Goal: Task Accomplishment & Management: Use online tool/utility

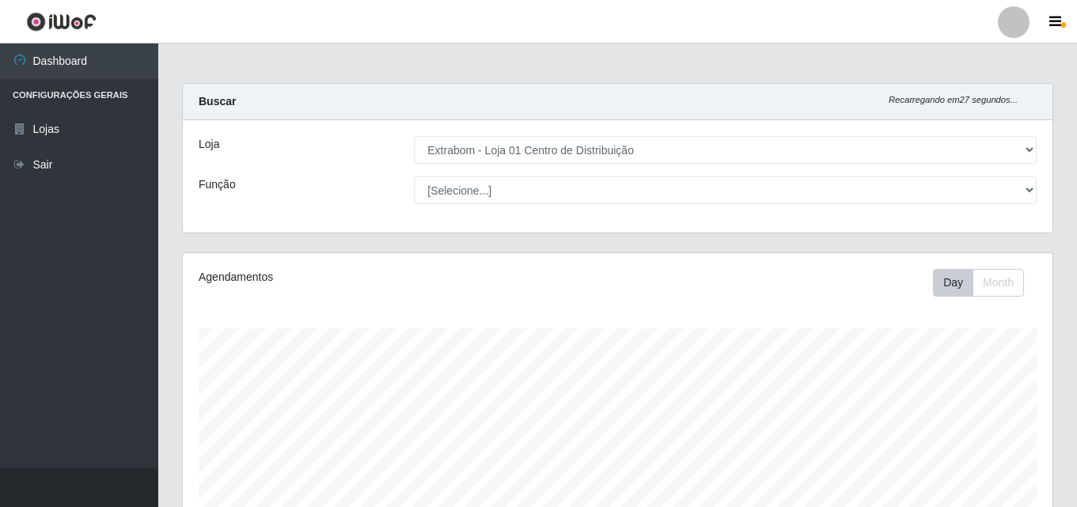
select select "435"
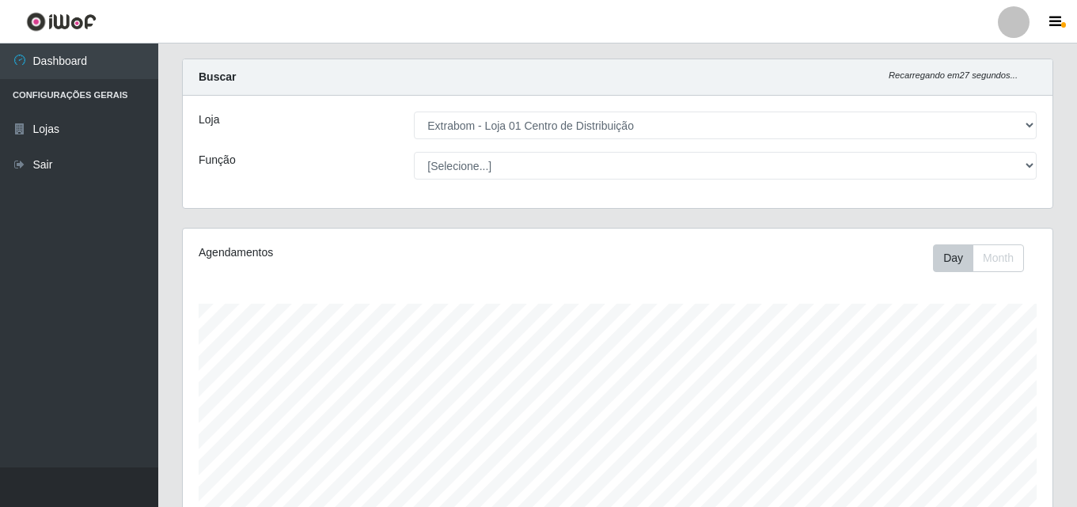
scroll to position [328, 870]
click at [508, 150] on div "Loja [Selecione...] Extrabom - Loja 01 Centro de Distribuição Função [Selecione…" at bounding box center [618, 152] width 870 height 112
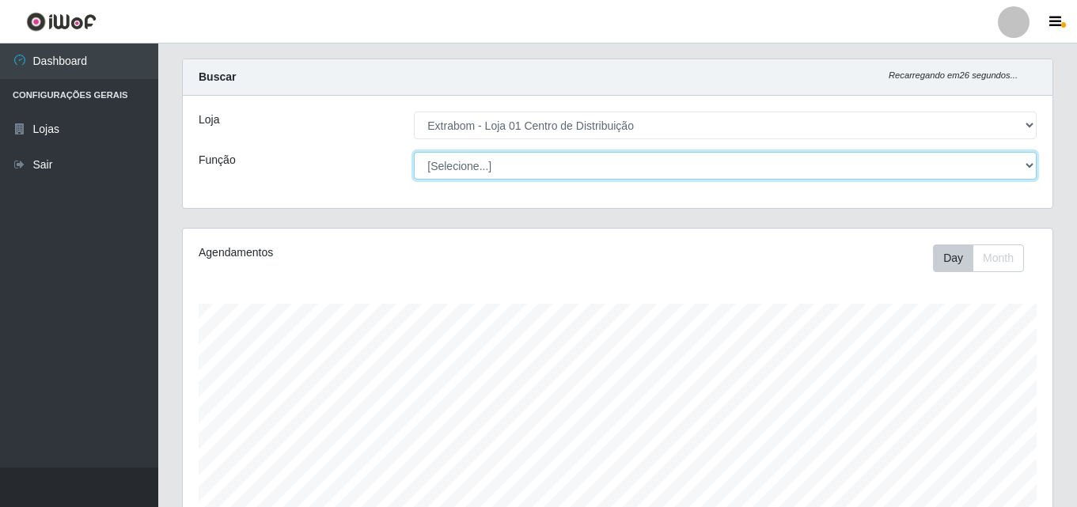
click at [504, 157] on select "[Selecione...] Carregador e Descarregador de Caminhão Carregador e Descarregado…" at bounding box center [725, 166] width 623 height 28
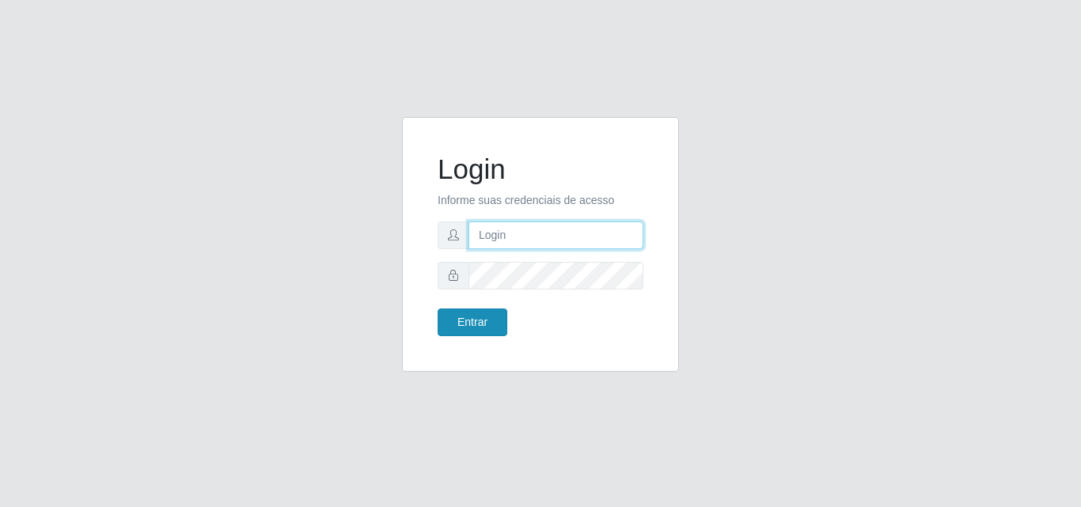
type input "[PERSON_NAME][EMAIL_ADDRESS][DOMAIN_NAME]"
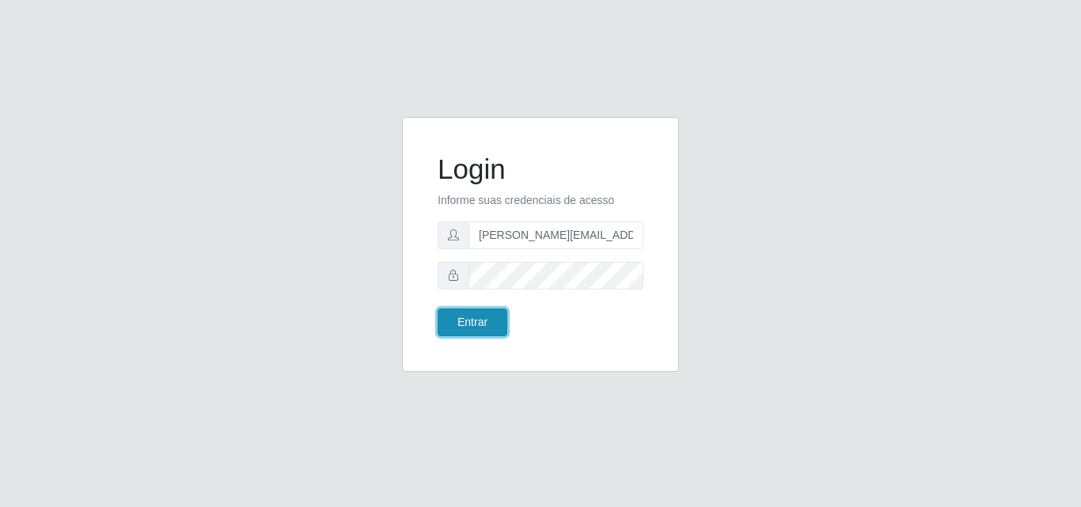
click at [462, 327] on button "Entrar" at bounding box center [473, 323] width 70 height 28
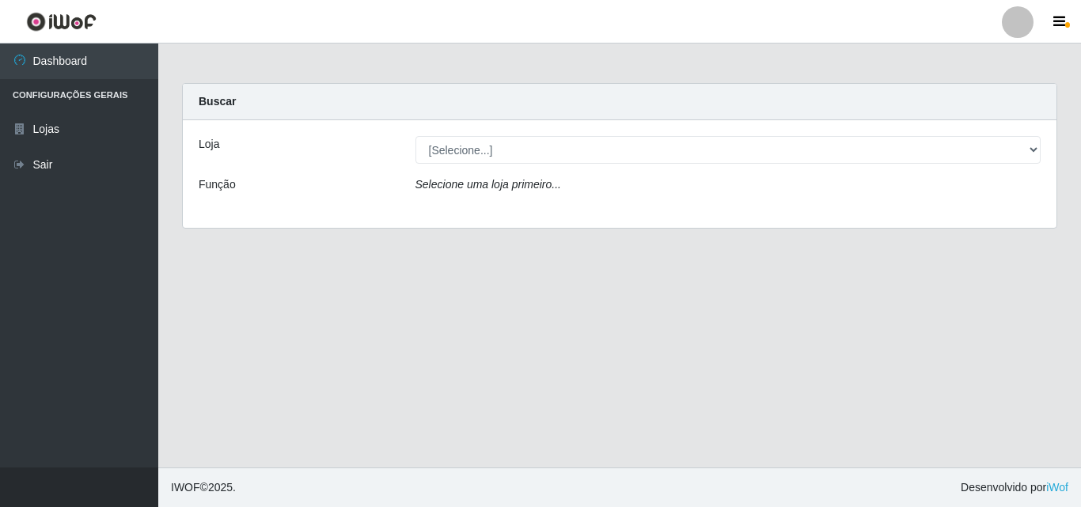
click at [446, 166] on div "Loja [Selecione...] Extrabom - Loja 01 Centro de Distribuição Função Selecione …" at bounding box center [620, 174] width 874 height 108
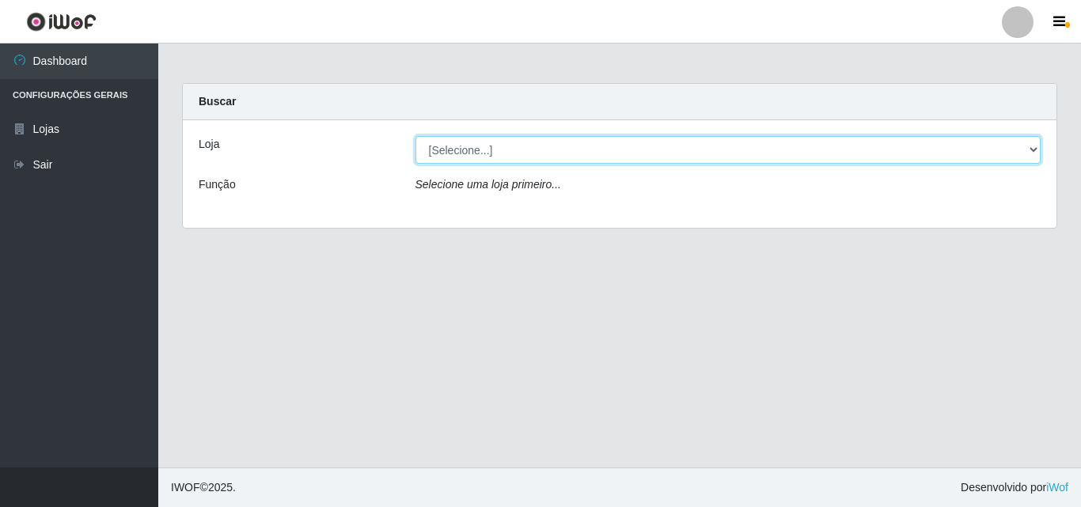
click at [446, 160] on select "[Selecione...] Extrabom - Loja 01 Centro de Distribuição" at bounding box center [728, 150] width 626 height 28
select select "435"
click at [415, 136] on select "[Selecione...] Extrabom - Loja 01 Centro de Distribuição" at bounding box center [728, 150] width 626 height 28
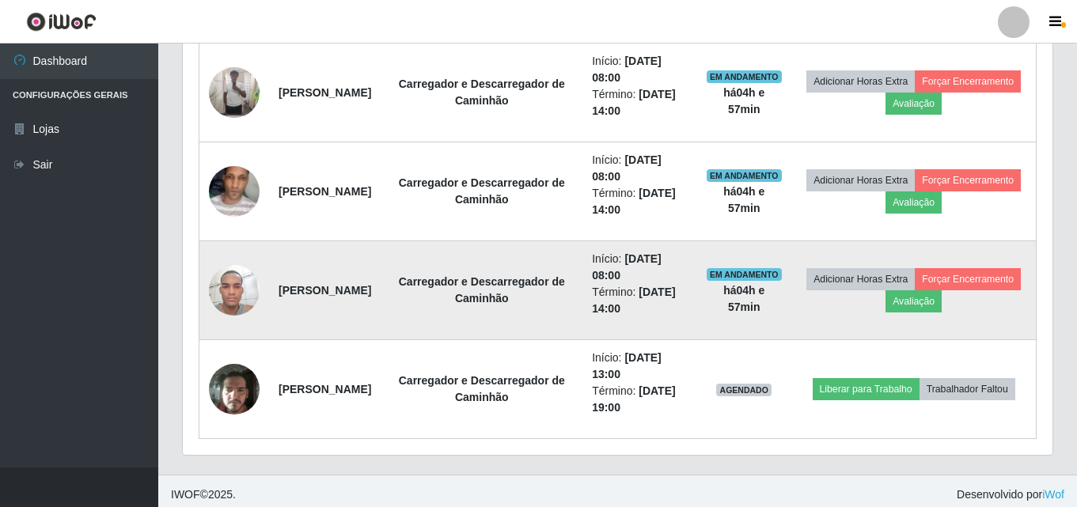
scroll to position [658, 0]
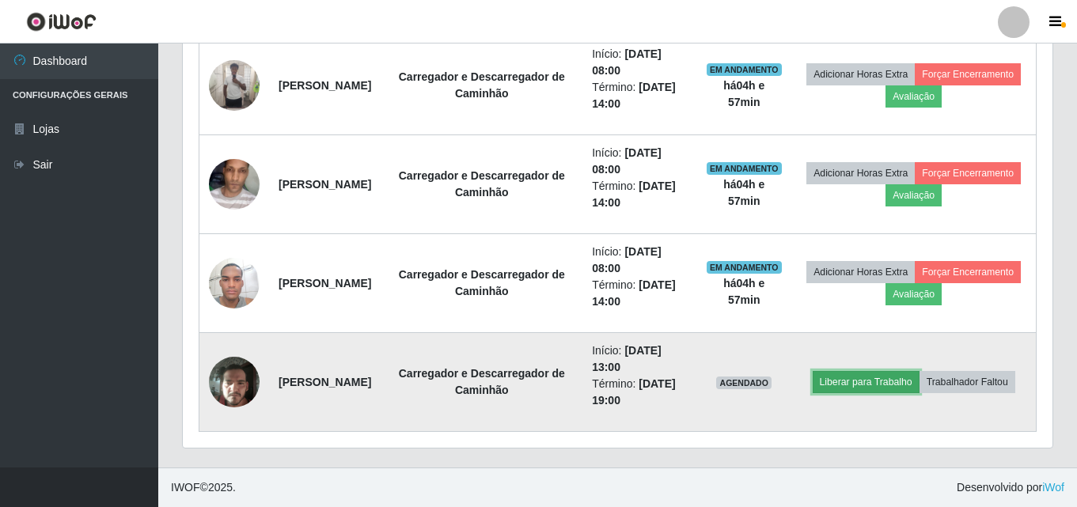
click at [874, 382] on button "Liberar para Trabalho" at bounding box center [866, 382] width 107 height 22
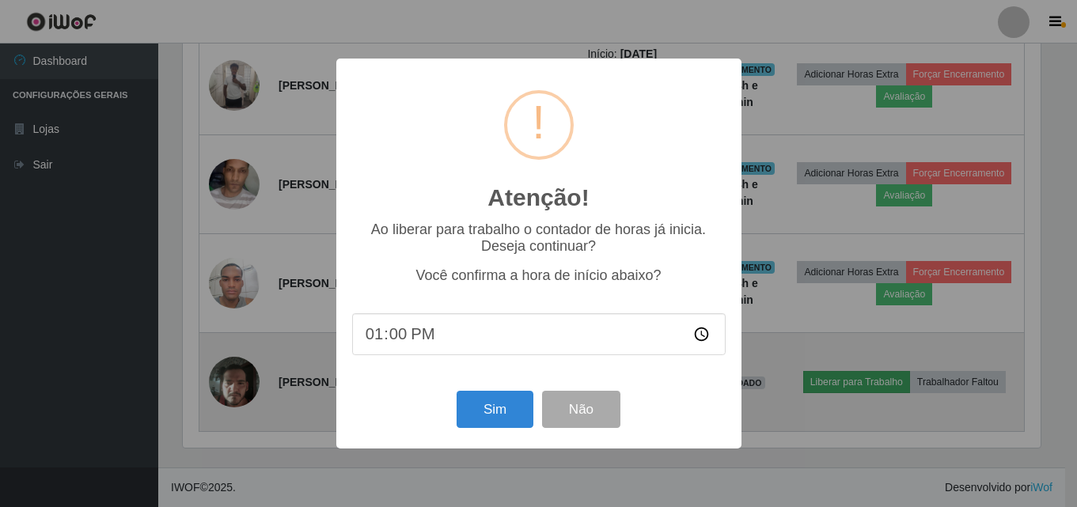
scroll to position [328, 862]
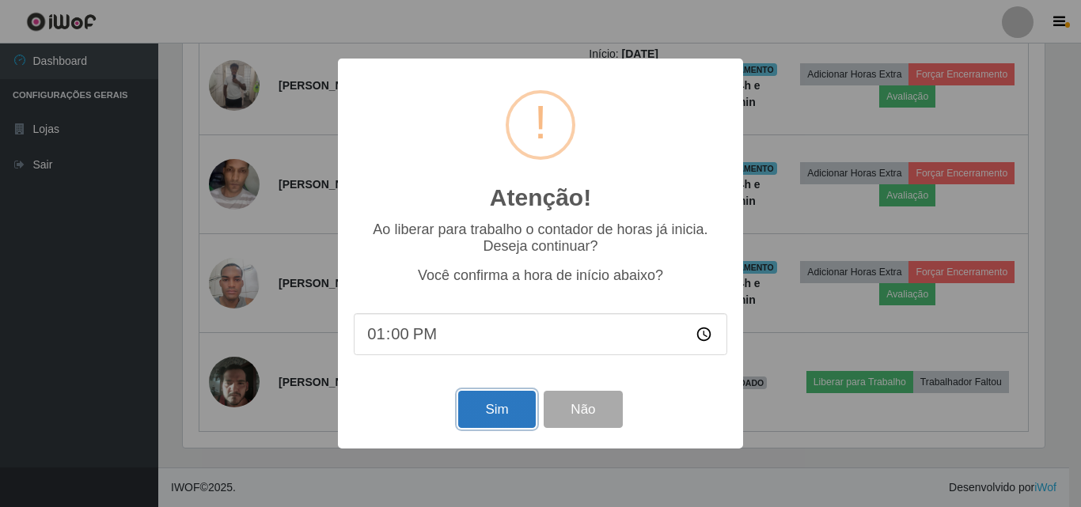
click at [491, 401] on button "Sim" at bounding box center [496, 409] width 77 height 37
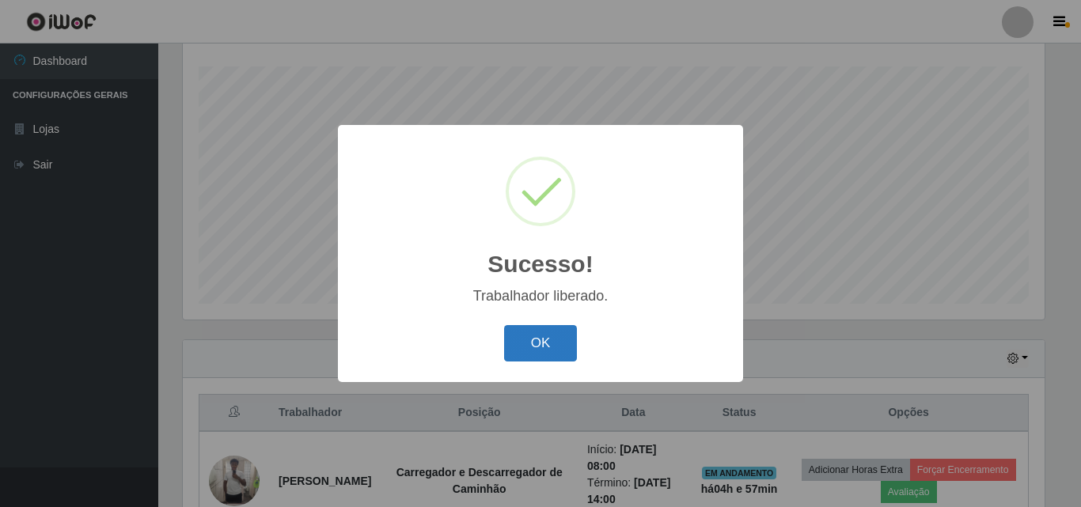
click at [551, 342] on button "OK" at bounding box center [541, 343] width 74 height 37
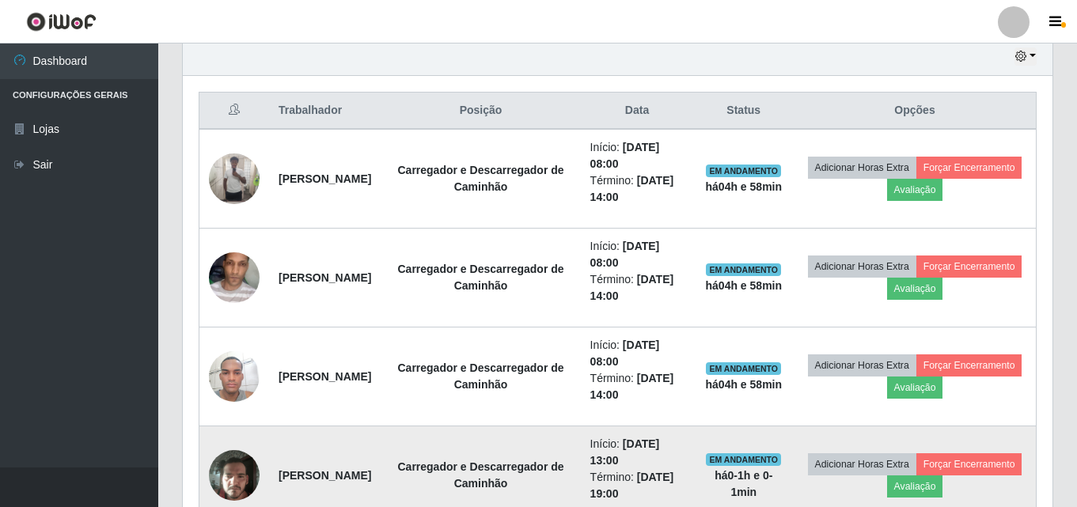
scroll to position [499, 0]
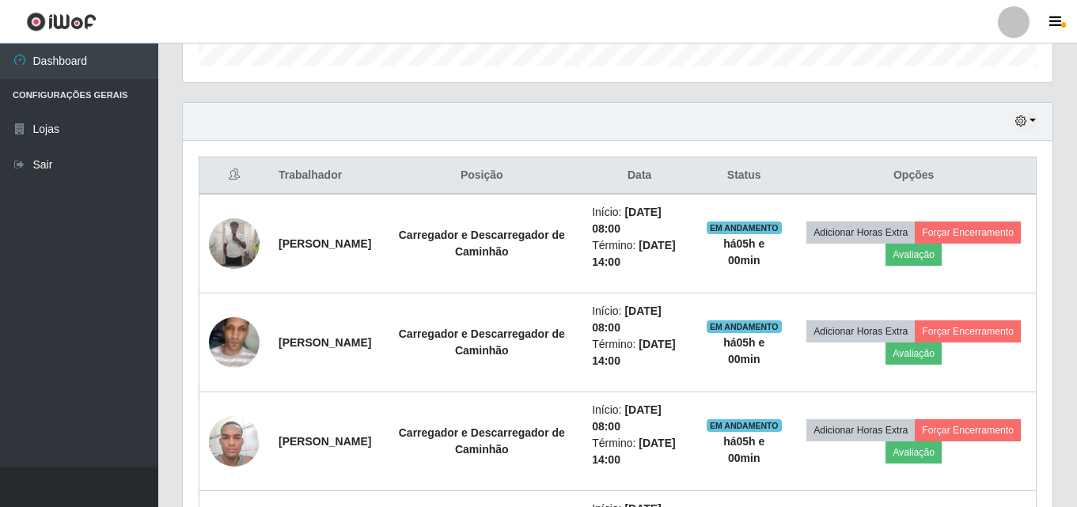
click at [1019, 22] on div at bounding box center [1014, 22] width 32 height 32
click at [1059, 25] on icon "button" at bounding box center [1055, 22] width 12 height 14
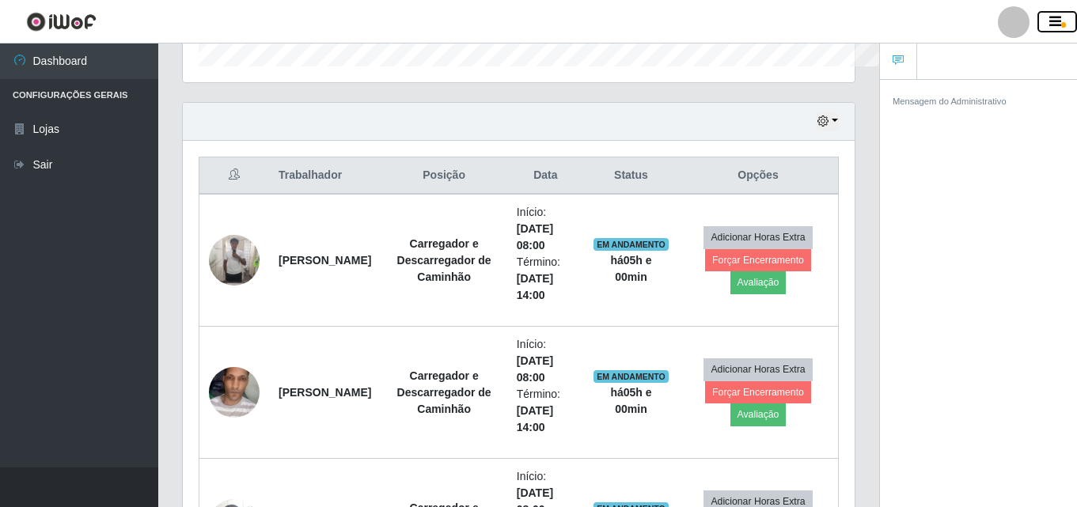
scroll to position [791060, 790715]
click at [657, 125] on div "Hoje 1 dia 3 dias 1 Semana Não encerrados" at bounding box center [519, 122] width 672 height 38
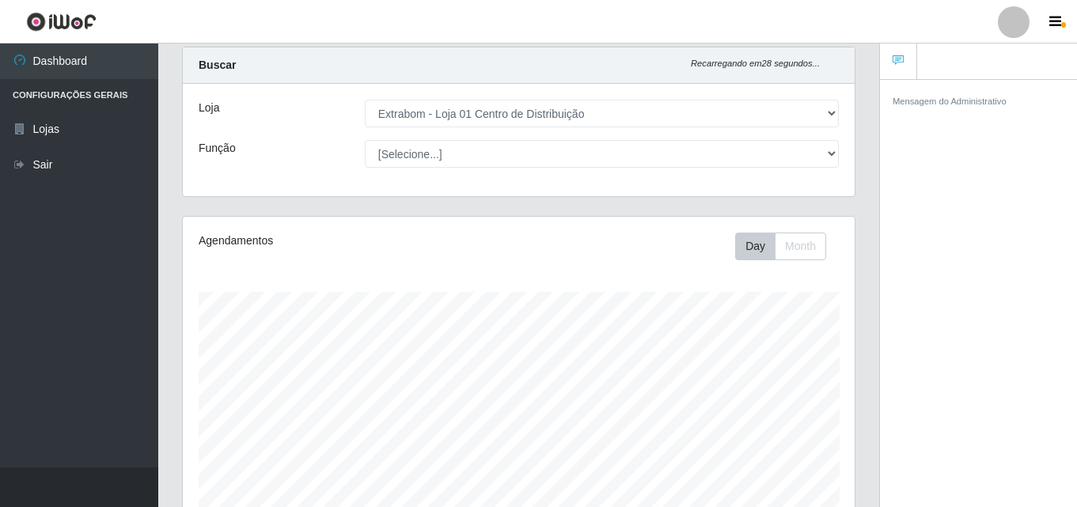
scroll to position [0, 0]
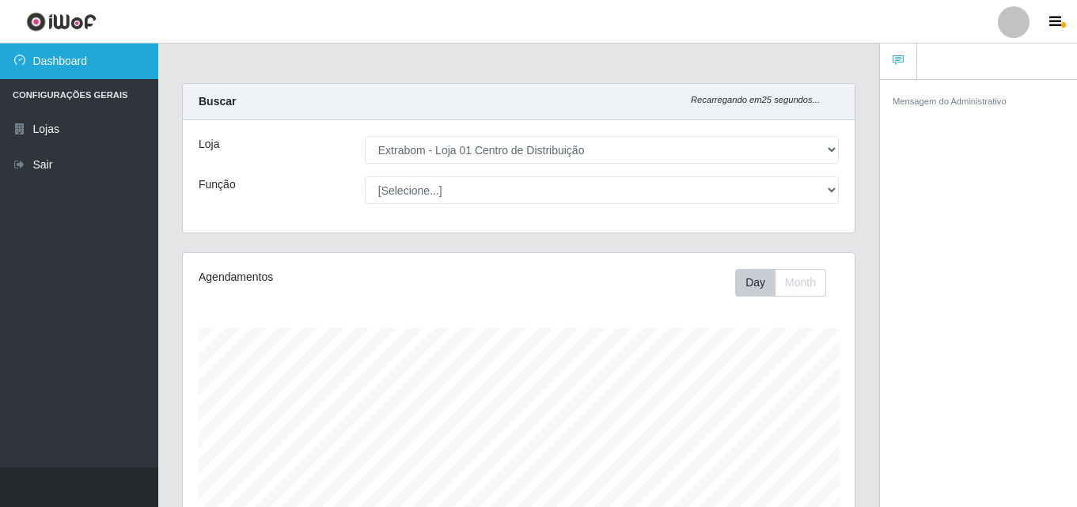
click at [64, 58] on link "Dashboard" at bounding box center [79, 62] width 158 height 36
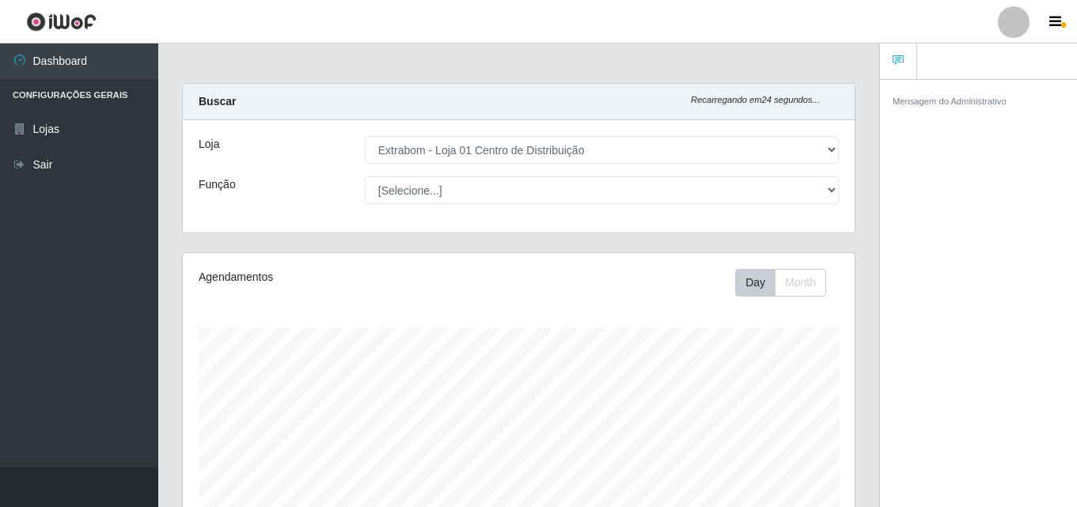
click at [66, 91] on li "Configurações Gerais" at bounding box center [79, 95] width 158 height 32
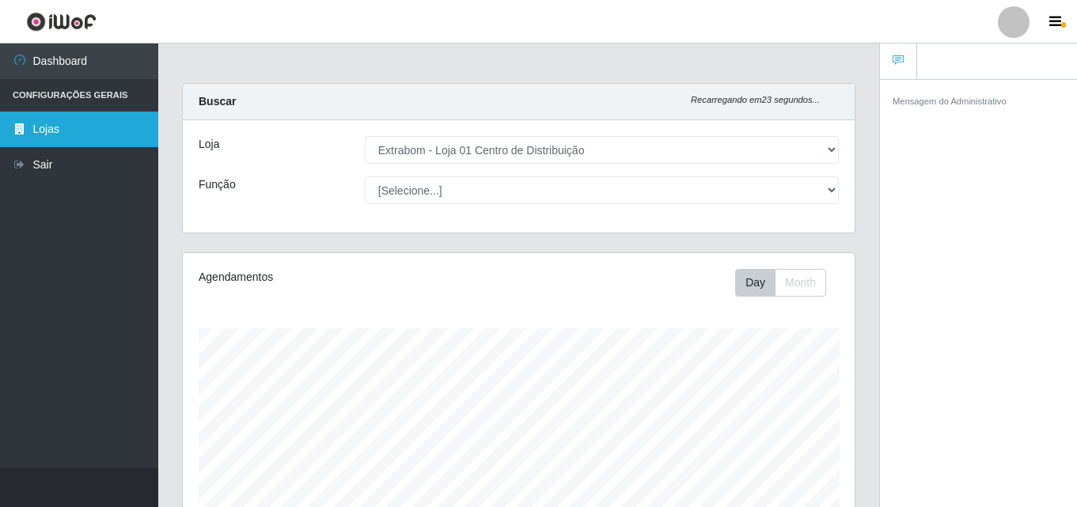
click at [52, 138] on link "Lojas" at bounding box center [79, 130] width 158 height 36
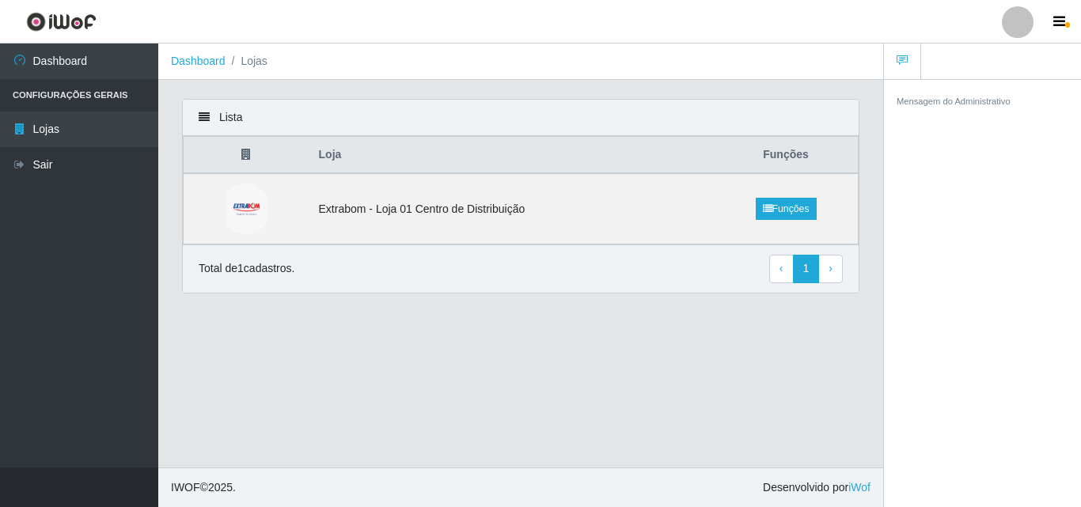
click at [1038, 25] on link at bounding box center [1017, 22] width 47 height 32
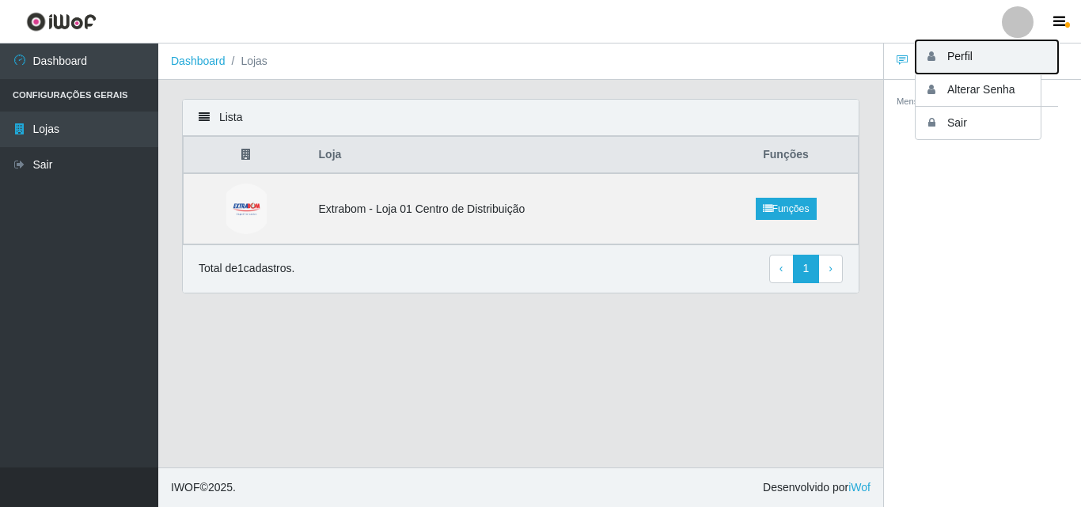
click at [989, 47] on button "Perfil" at bounding box center [987, 56] width 142 height 33
